Goal: Task Accomplishment & Management: Manage account settings

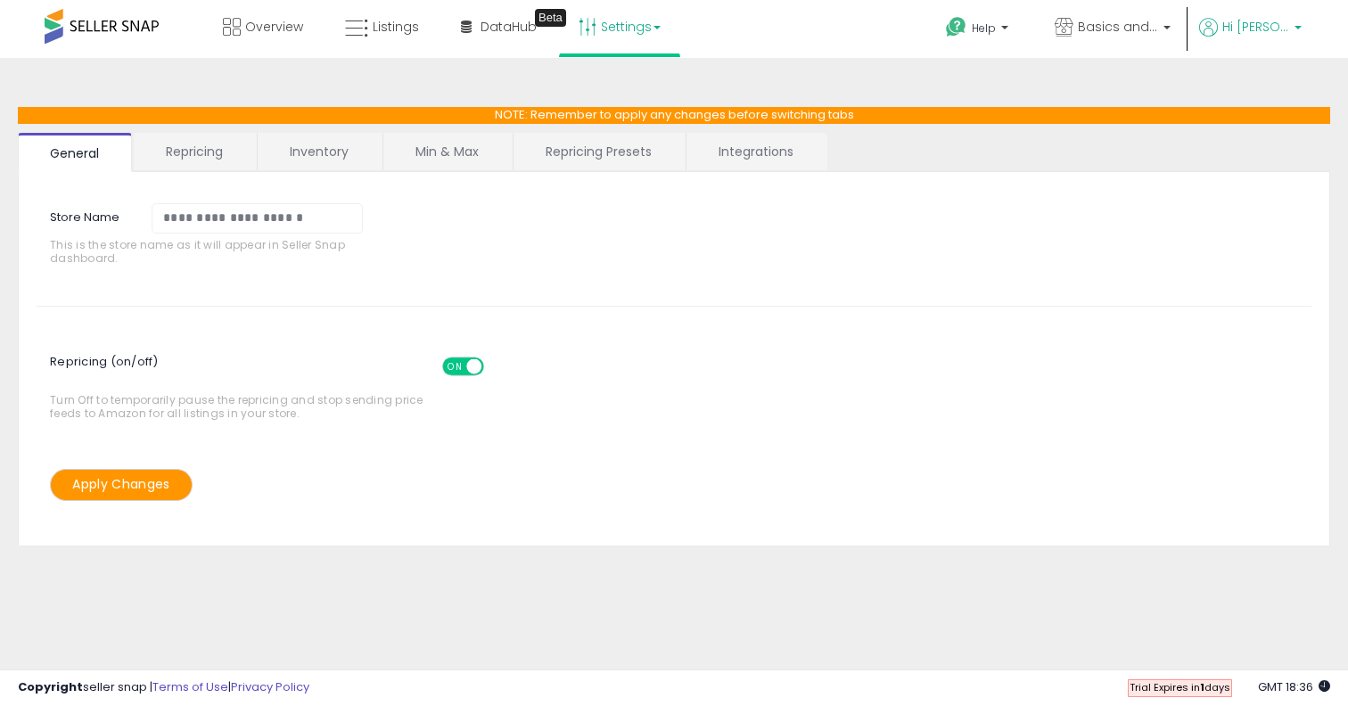
click at [1291, 28] on p "Hi [PERSON_NAME]" at bounding box center [1250, 29] width 103 height 22
click at [1258, 90] on link "Account" at bounding box center [1261, 94] width 47 height 17
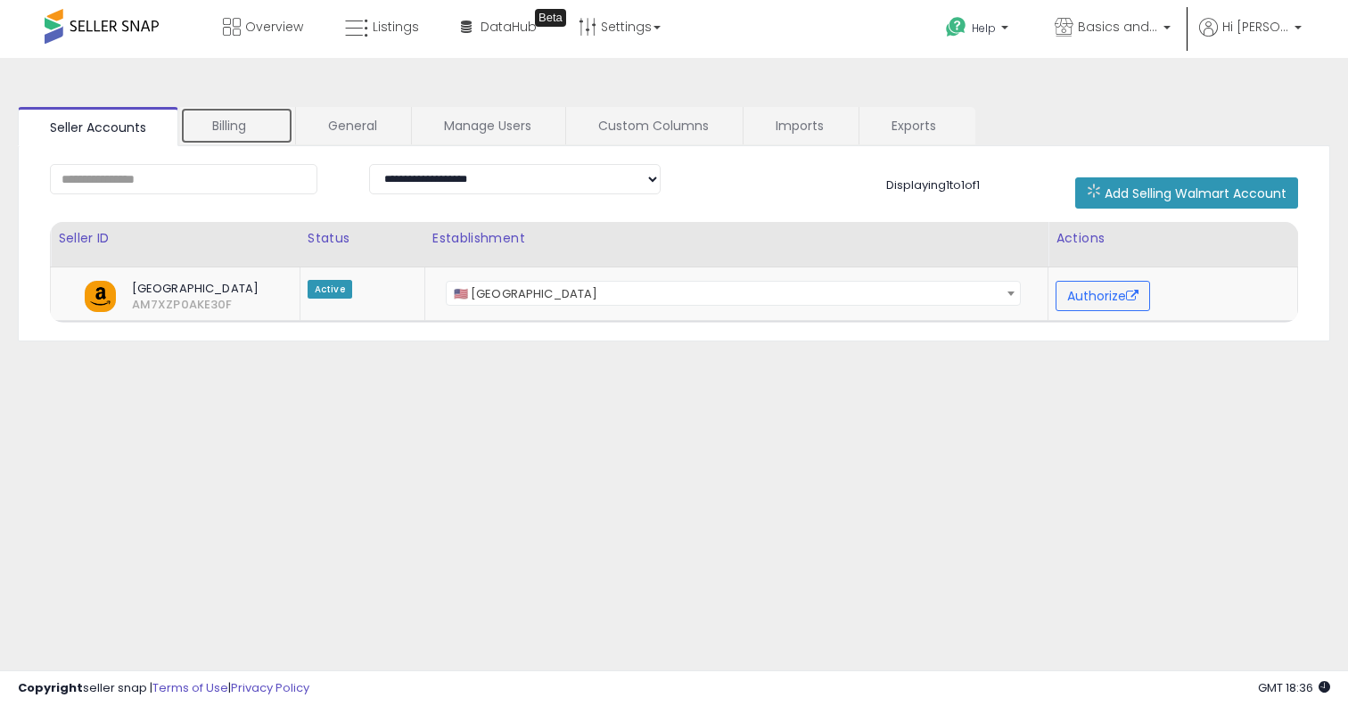
click at [265, 134] on link "Billing" at bounding box center [236, 125] width 113 height 37
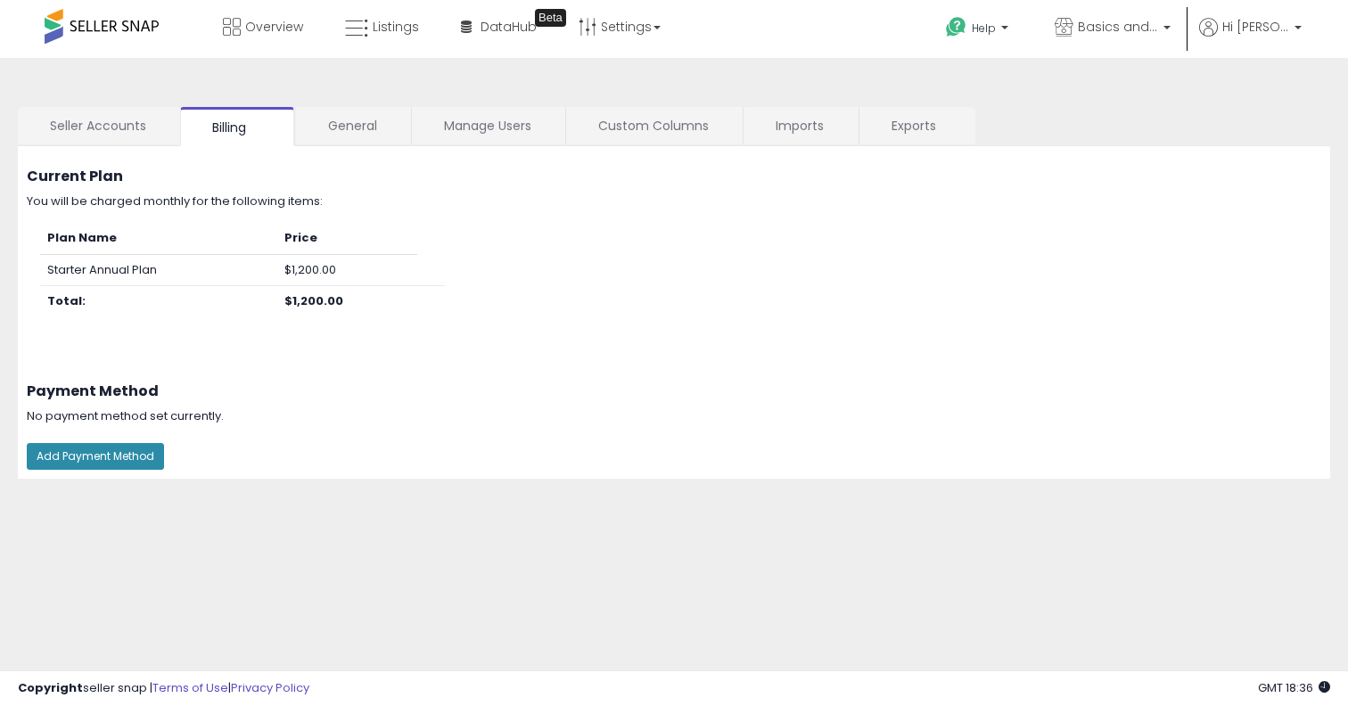
click at [140, 447] on button "Add Payment Method" at bounding box center [95, 456] width 137 height 27
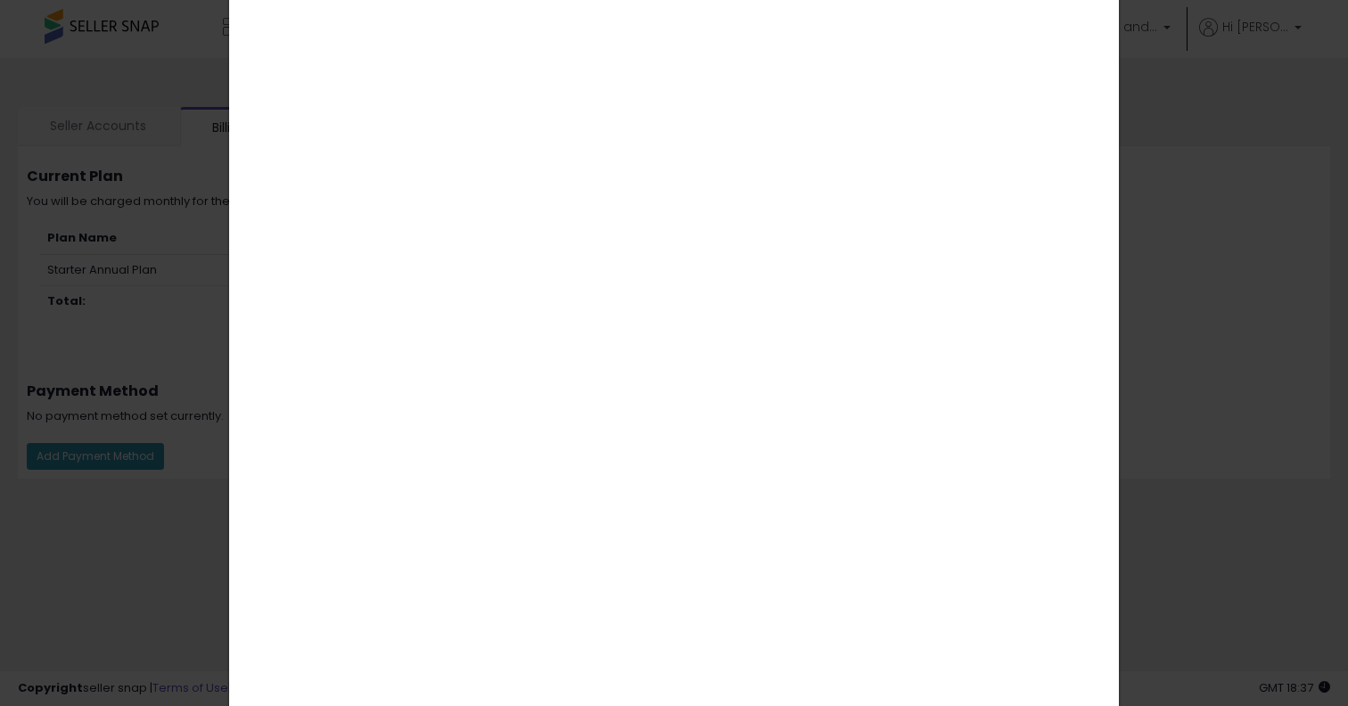
scroll to position [399, 0]
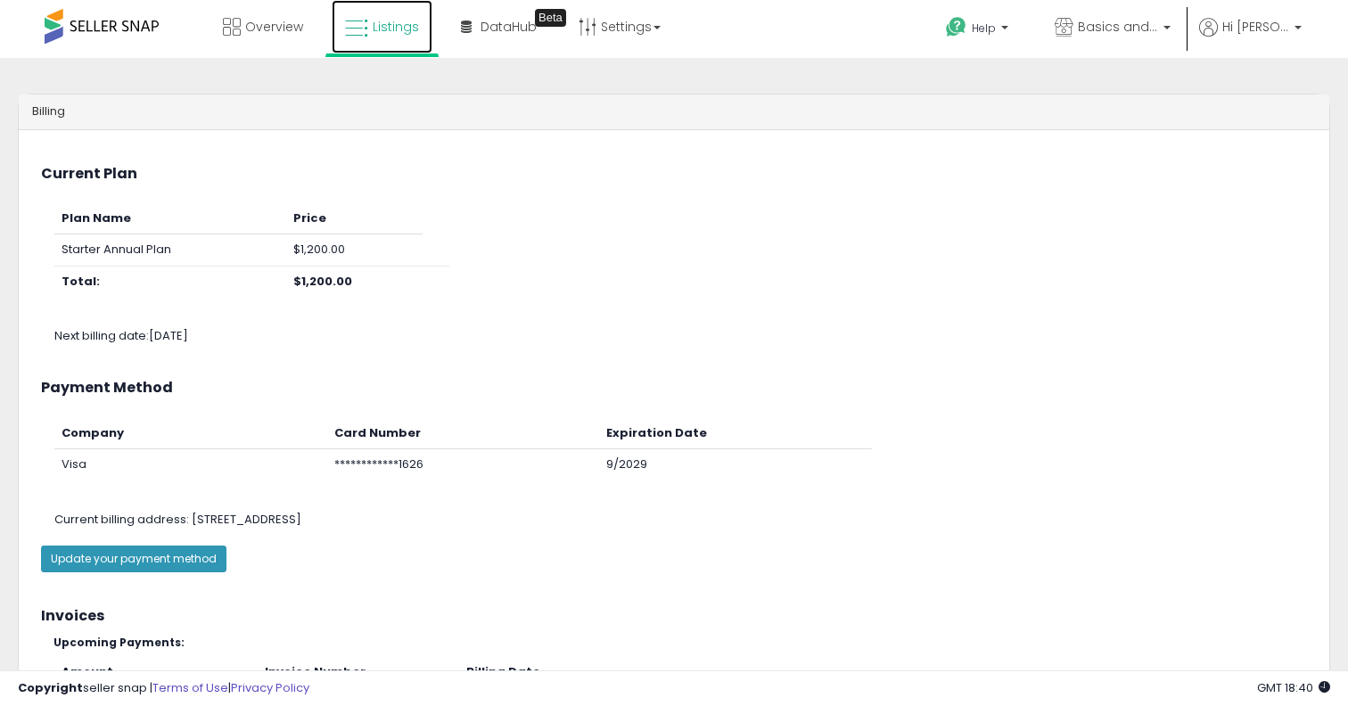
click at [356, 18] on icon at bounding box center [356, 28] width 23 height 23
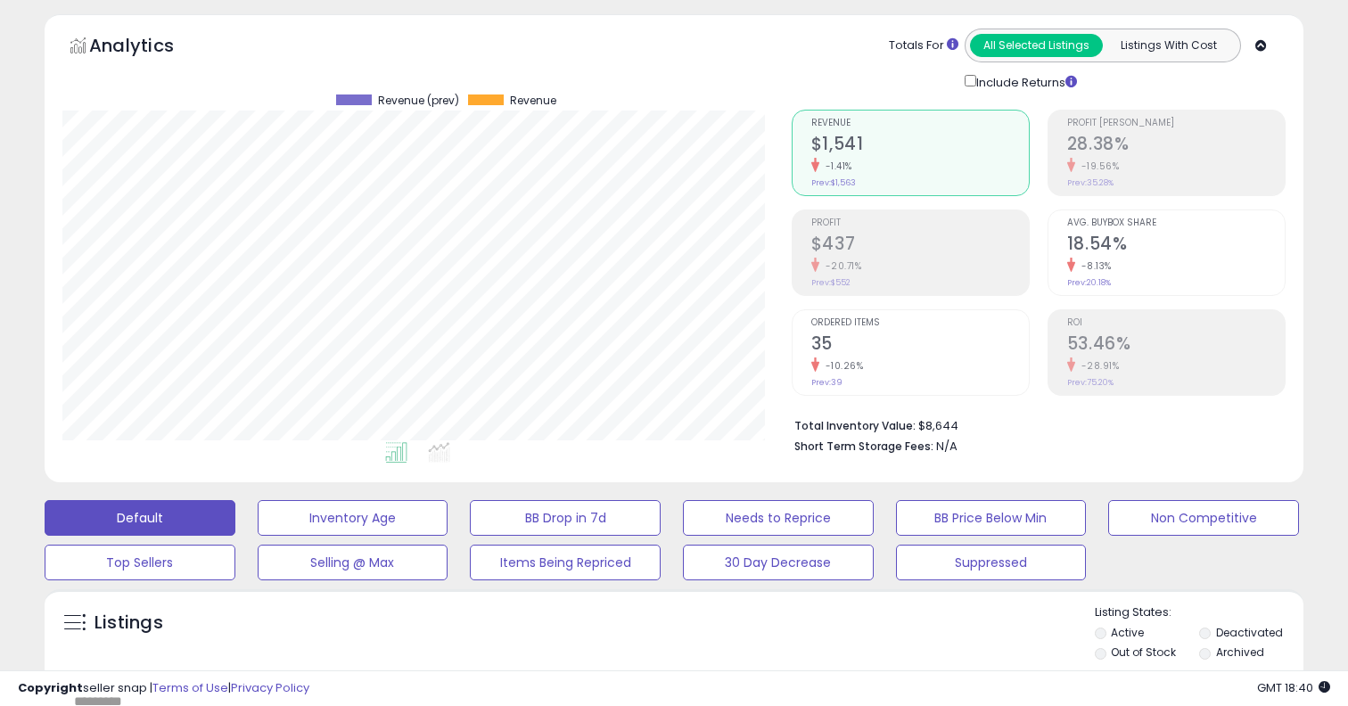
scroll to position [80, 0]
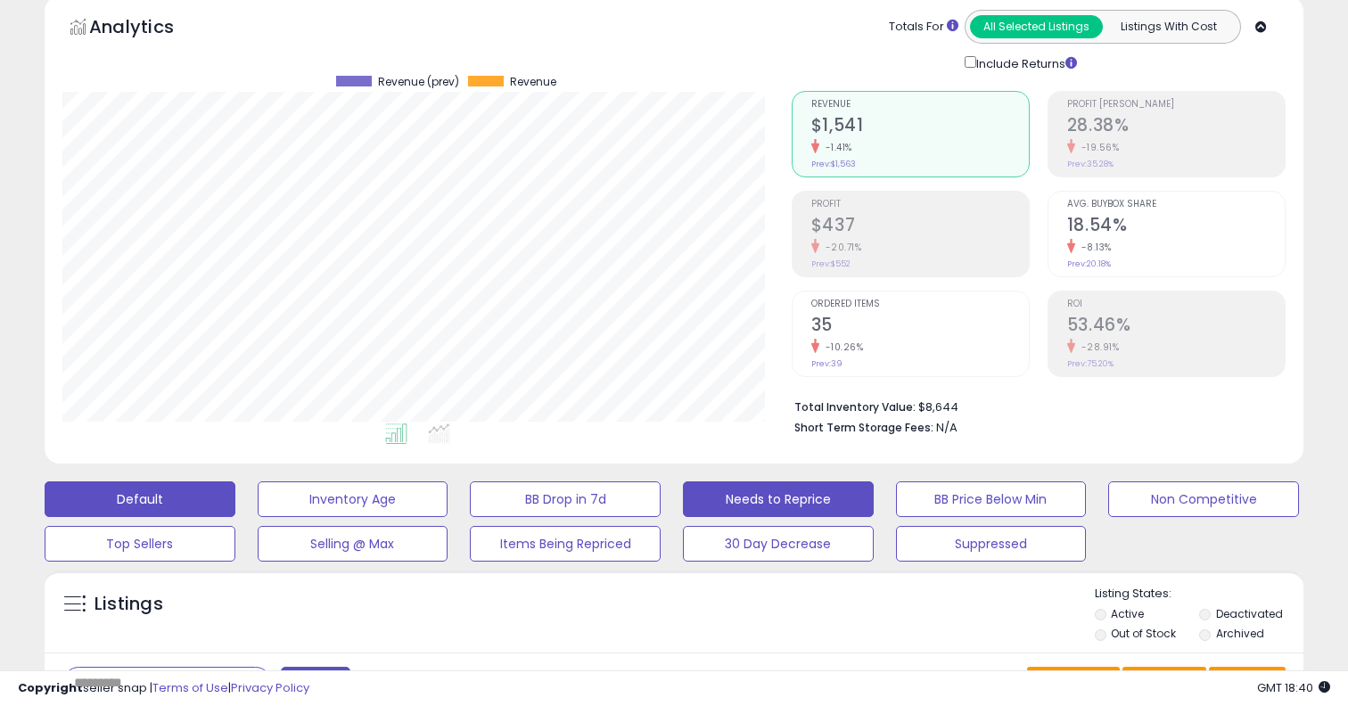
click at [741, 501] on button "Needs to Reprice" at bounding box center [778, 500] width 191 height 36
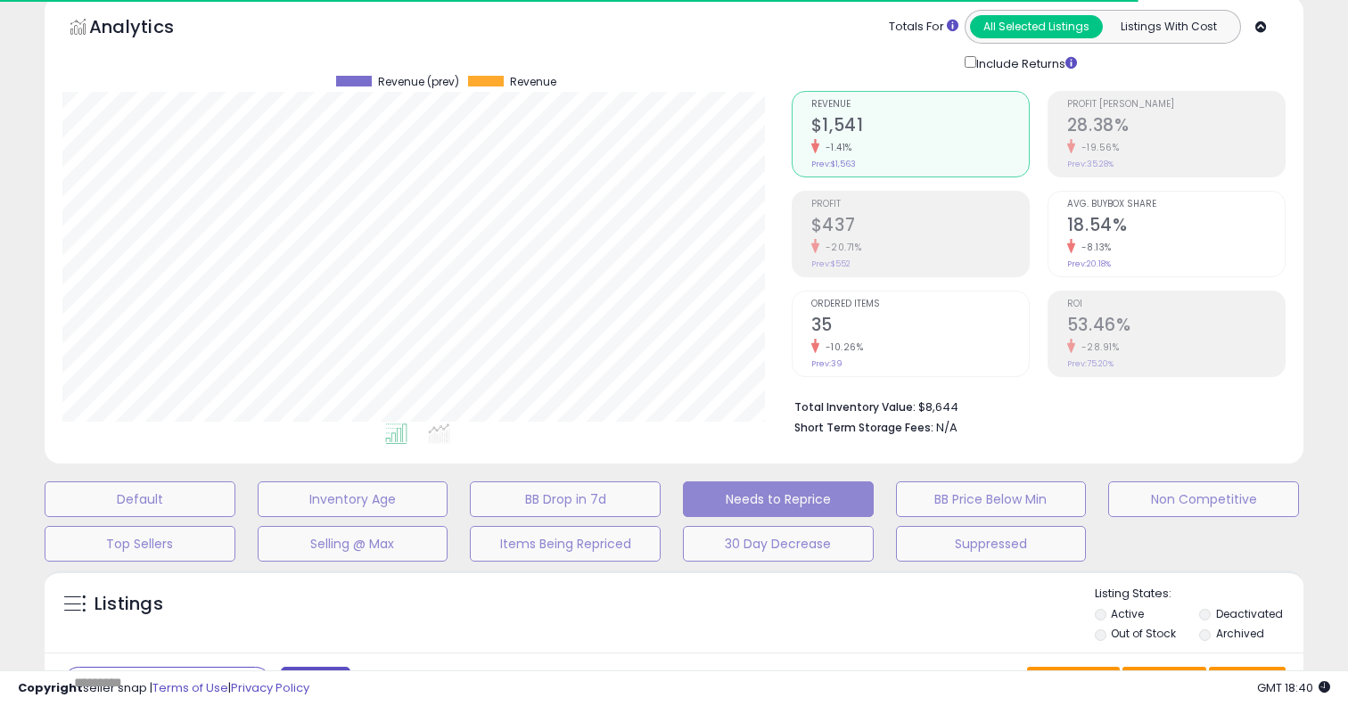
select select "**"
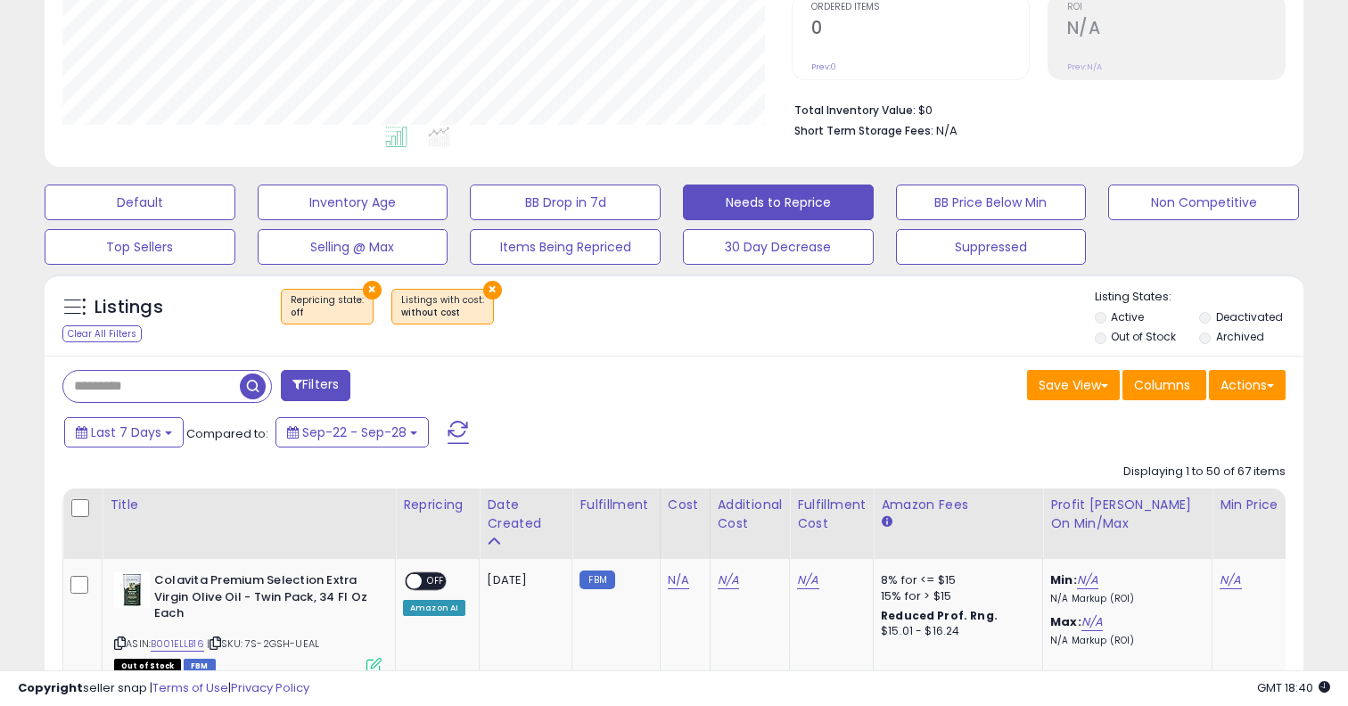
scroll to position [378, 0]
click at [1240, 311] on label "Deactivated" at bounding box center [1249, 316] width 67 height 15
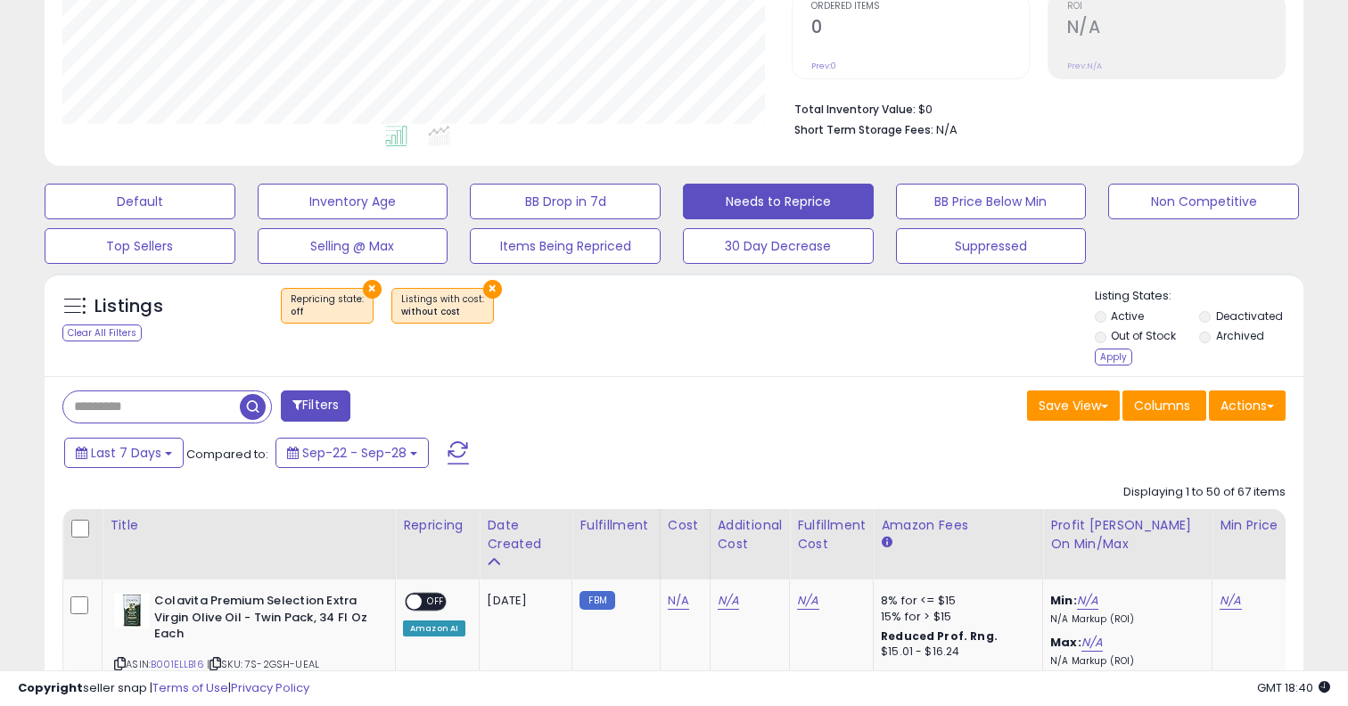
click at [1222, 333] on label "Archived" at bounding box center [1240, 335] width 48 height 15
click at [1144, 338] on label "Out of Stock" at bounding box center [1143, 335] width 65 height 15
click at [1109, 351] on div "Apply" at bounding box center [1113, 357] width 37 height 17
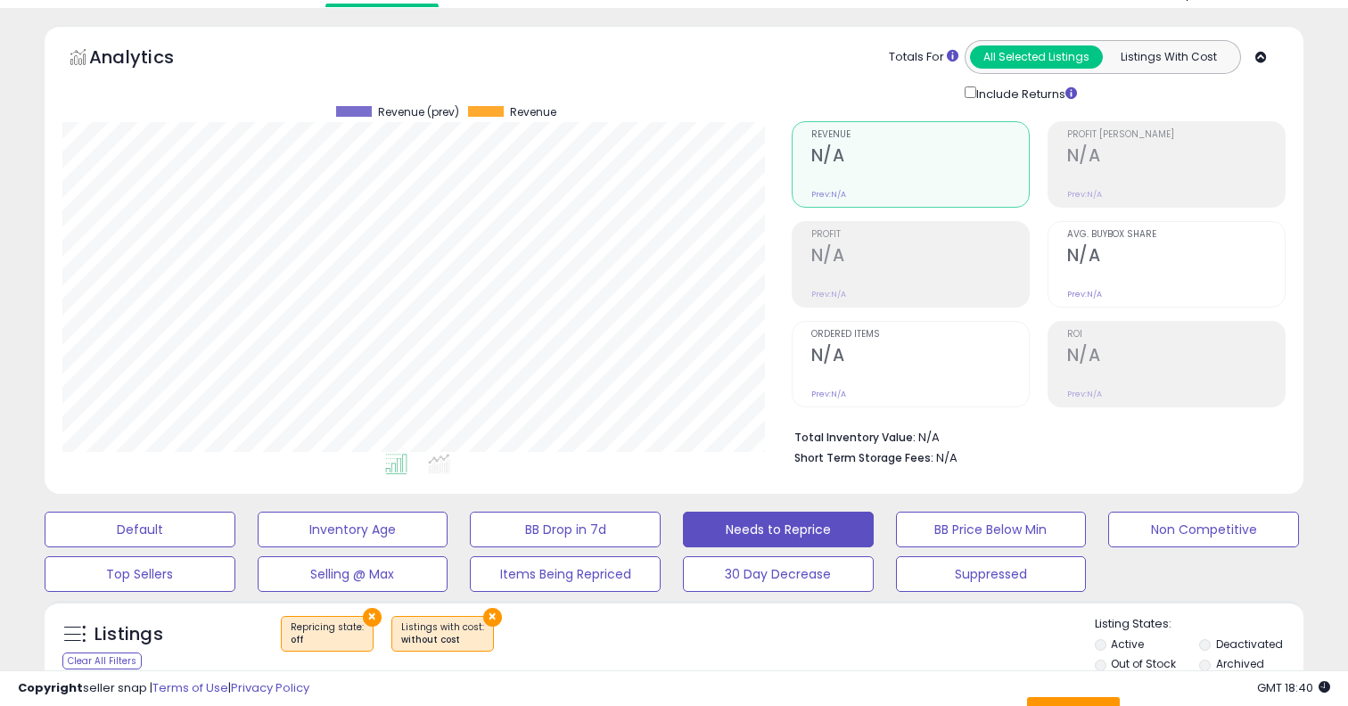
scroll to position [0, 0]
